Goal: Information Seeking & Learning: Learn about a topic

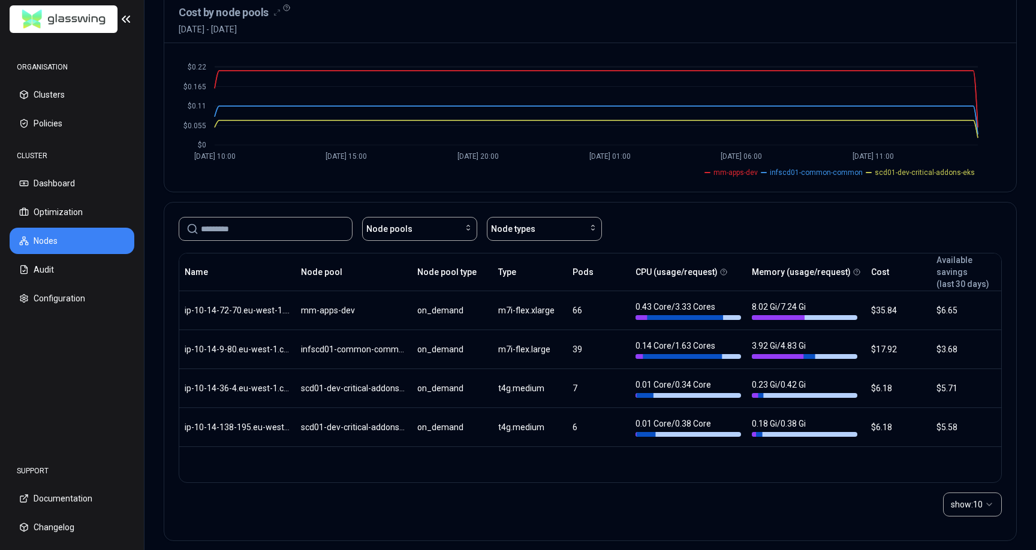
scroll to position [136, 0]
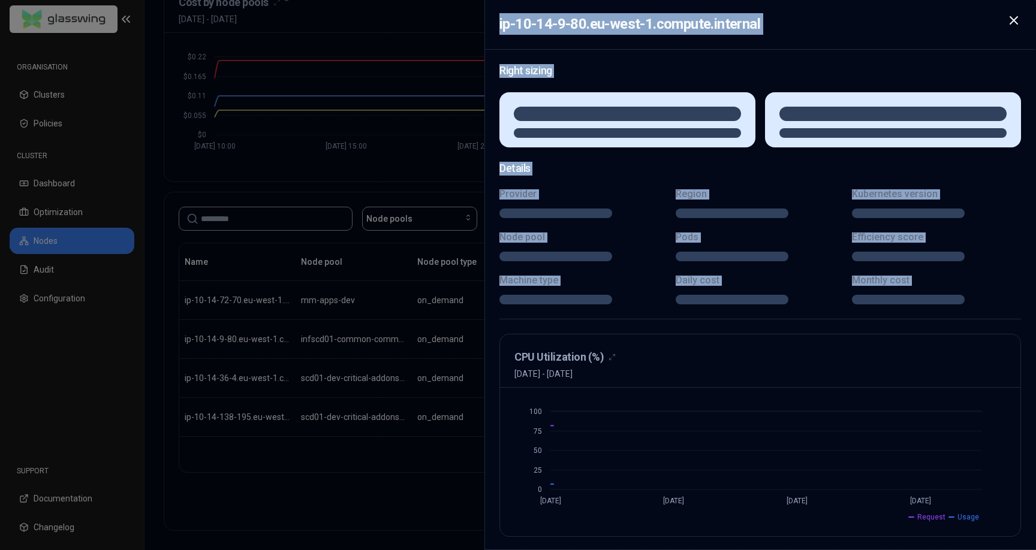
drag, startPoint x: 493, startPoint y: 342, endPoint x: 564, endPoint y: 342, distance: 70.7
click at [564, 342] on body "ORGANISATION Clusters Policies CLUSTER Dashboard Optimization Nodes Audit Confi…" at bounding box center [518, 275] width 1036 height 550
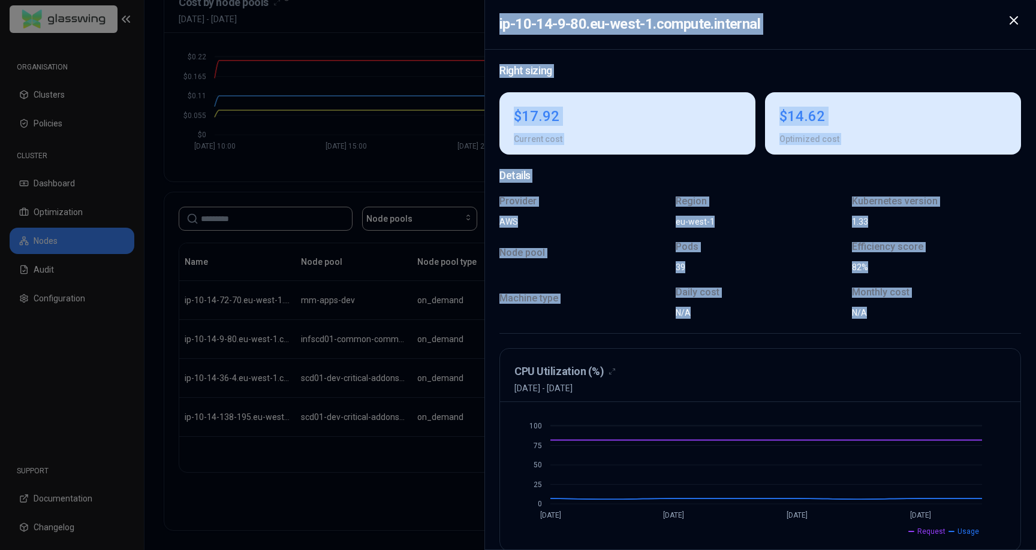
click at [445, 320] on div at bounding box center [518, 275] width 1036 height 550
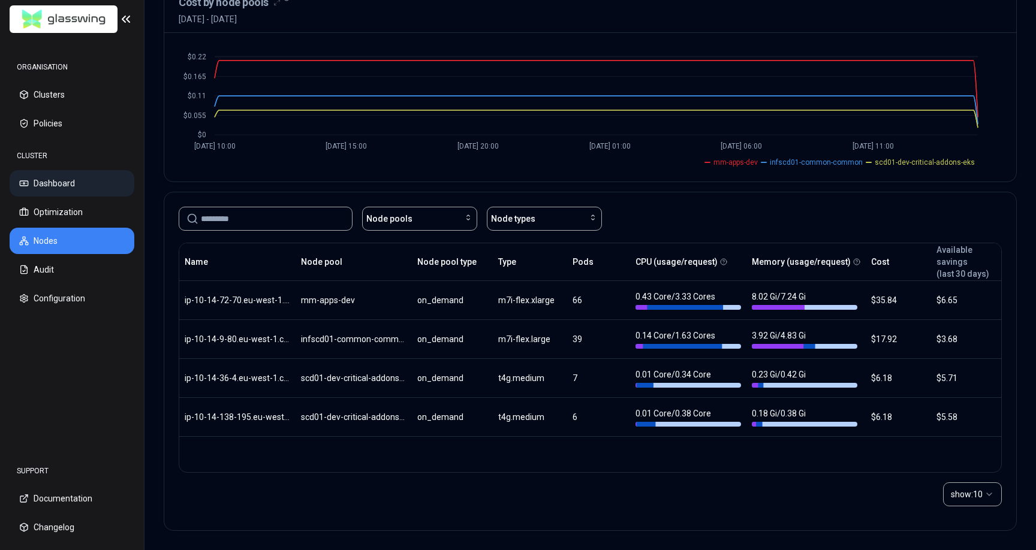
click at [31, 183] on button "Dashboard" at bounding box center [72, 183] width 125 height 26
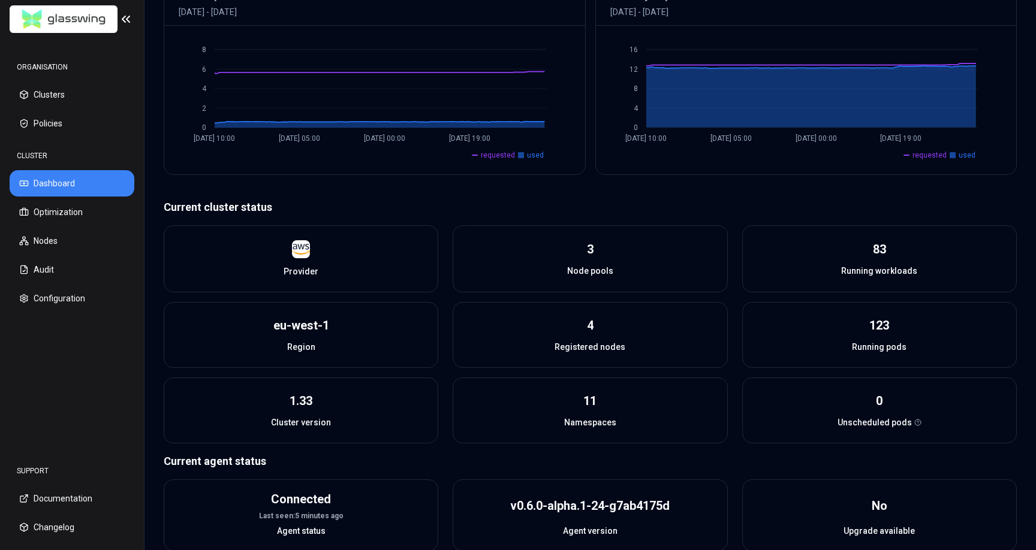
scroll to position [332, 0]
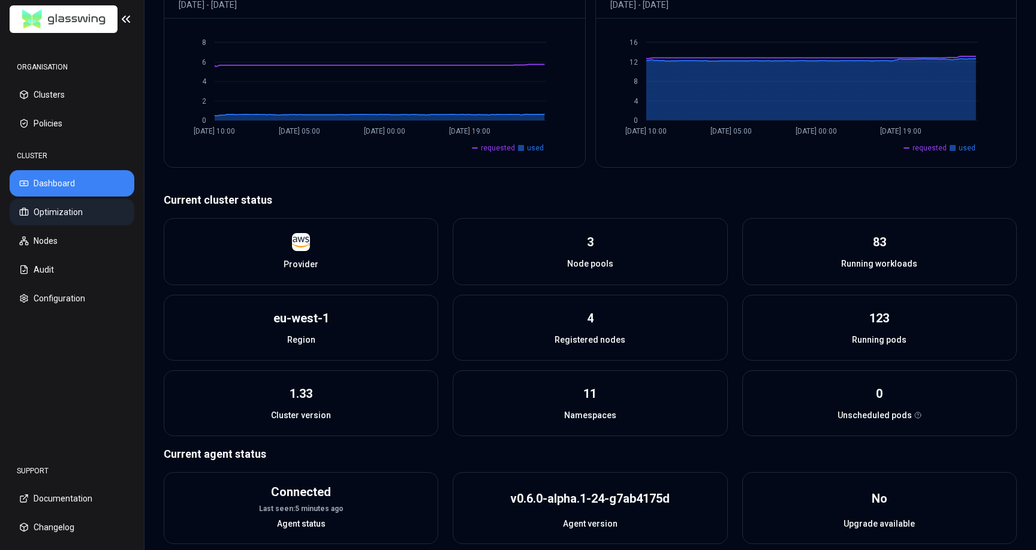
click at [70, 202] on button "Optimization" at bounding box center [72, 212] width 125 height 26
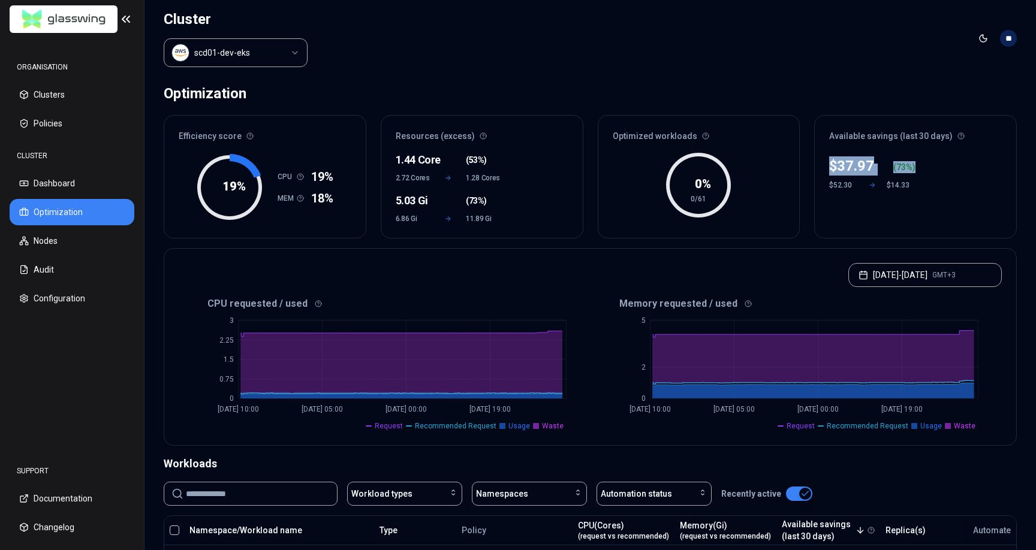
drag, startPoint x: 828, startPoint y: 164, endPoint x: 926, endPoint y: 164, distance: 97.7
click at [926, 164] on div "$ 37.97 ( 73 %) $52.30 $14.33" at bounding box center [915, 193] width 201 height 89
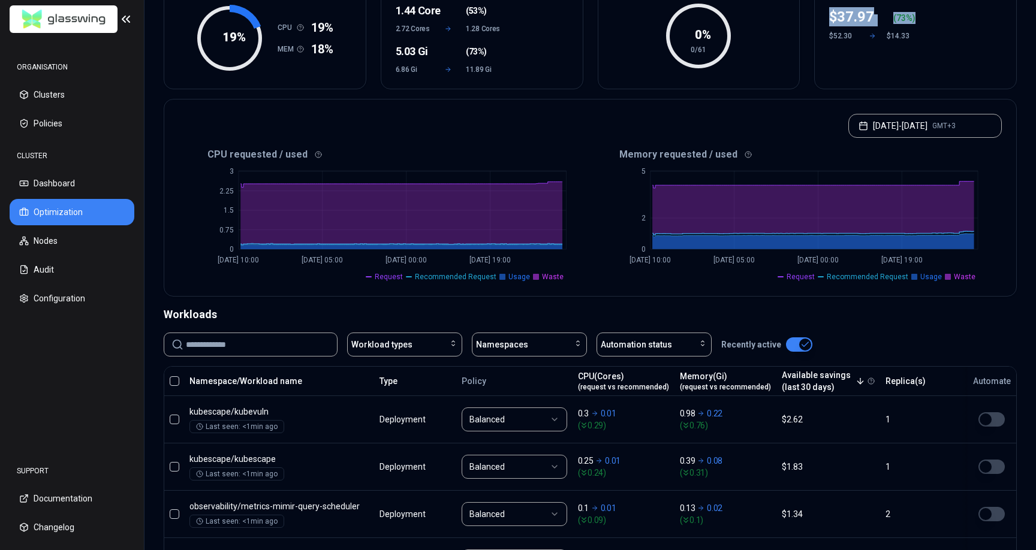
scroll to position [150, 0]
click at [420, 352] on button "Workload types" at bounding box center [404, 344] width 115 height 24
click at [405, 391] on div "Deployment" at bounding box center [407, 390] width 114 height 19
click at [517, 320] on div "Workloads" at bounding box center [590, 314] width 853 height 17
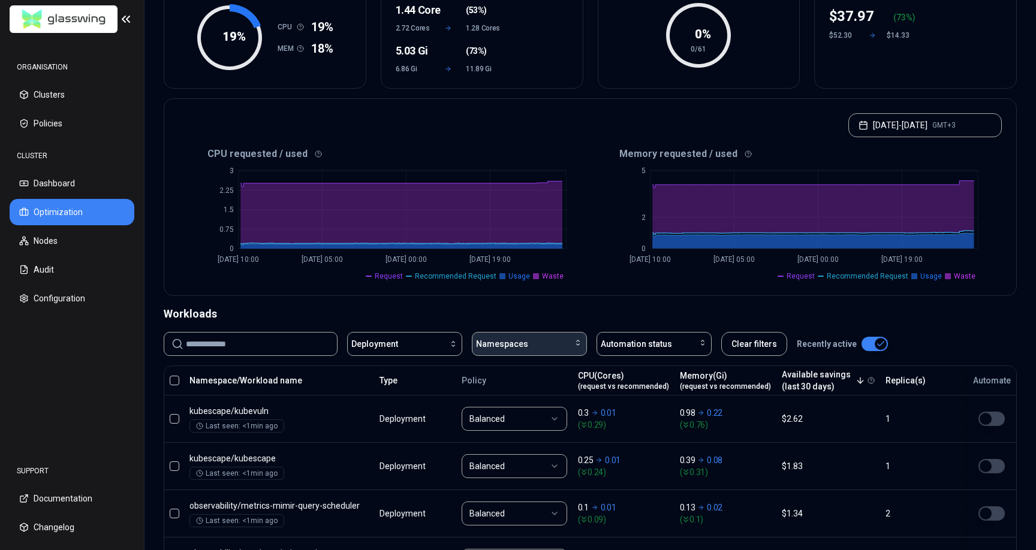
click at [511, 345] on span "Namespaces" at bounding box center [502, 344] width 52 height 12
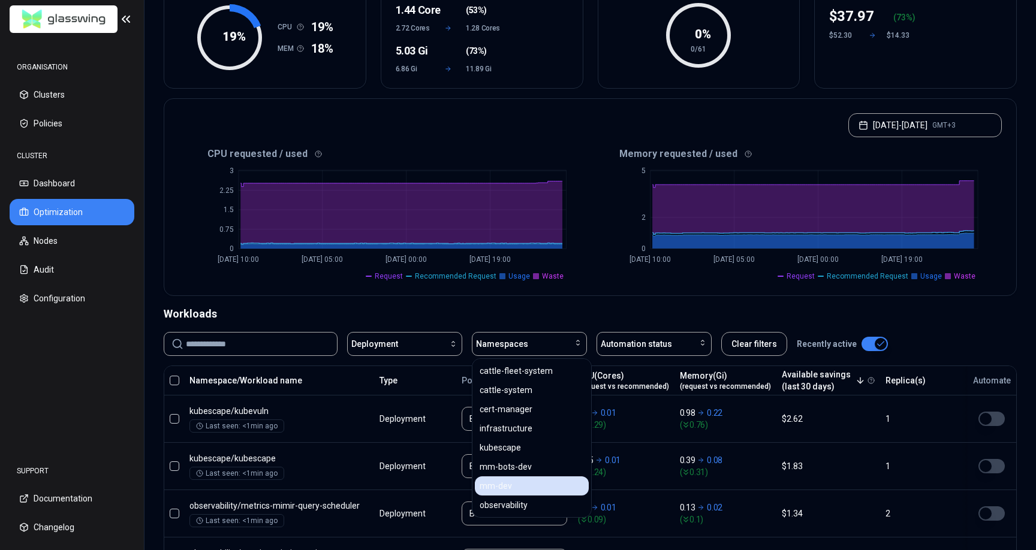
click at [503, 482] on span "mm-dev" at bounding box center [496, 486] width 32 height 12
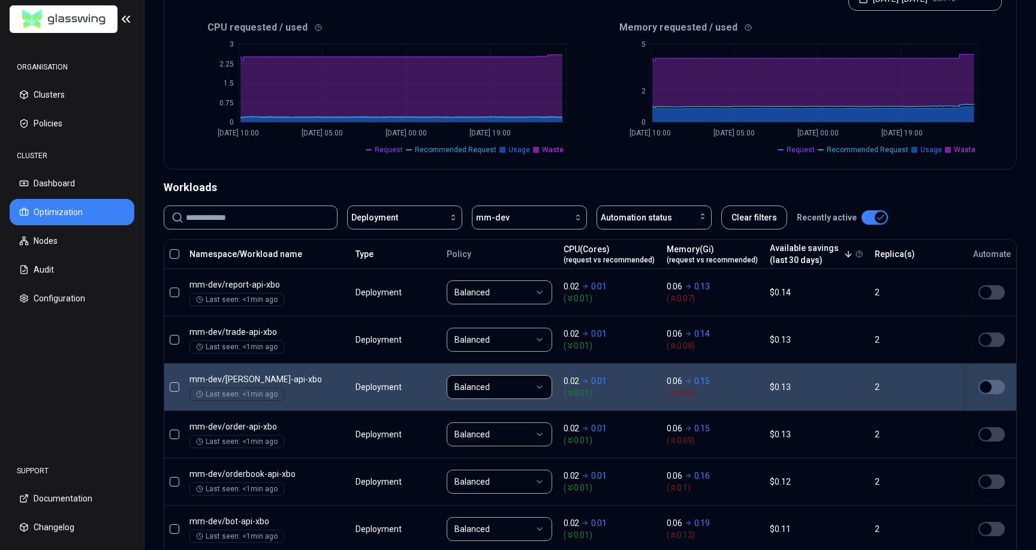
scroll to position [266, 0]
